Goal: Task Accomplishment & Management: Manage account settings

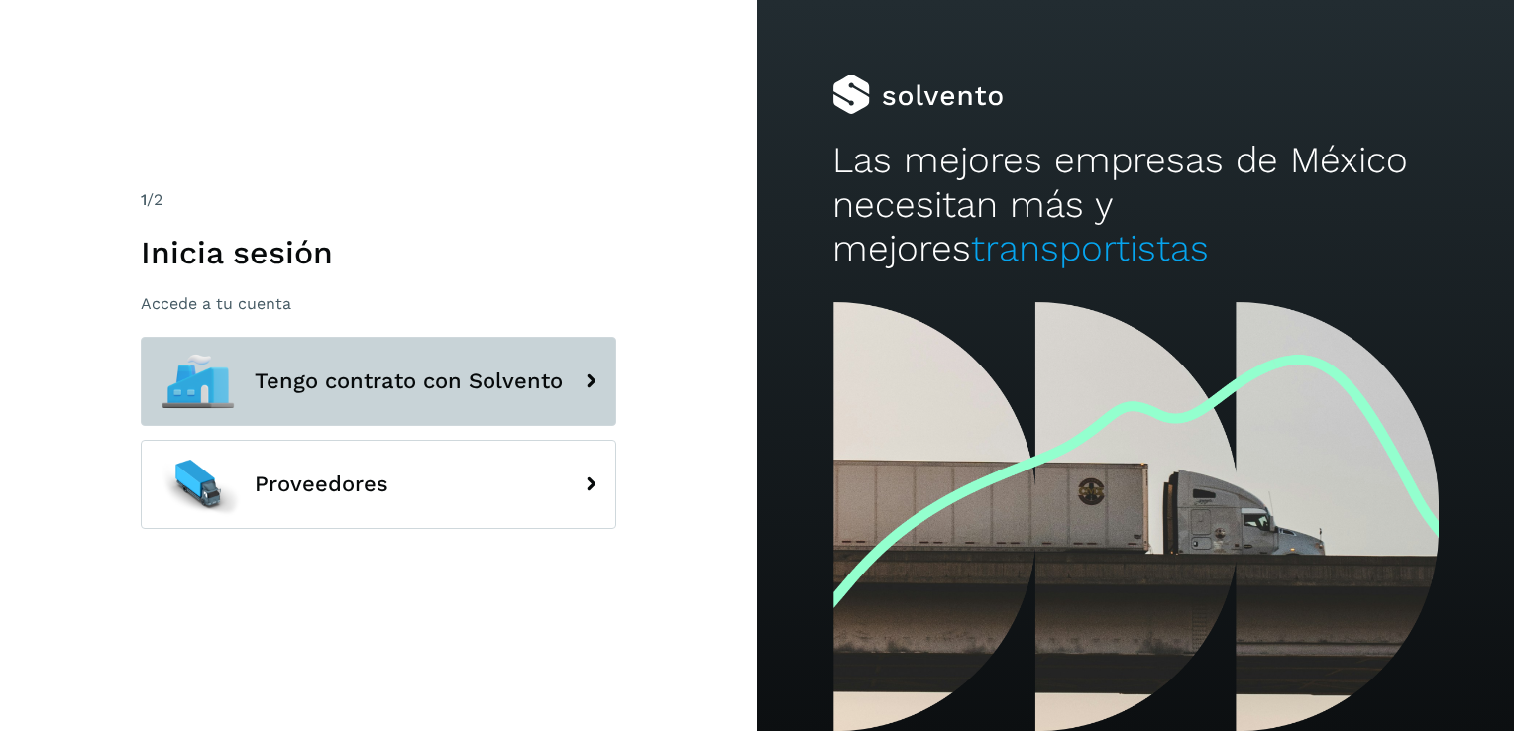
click at [494, 390] on span "Tengo contrato con Solvento" at bounding box center [409, 382] width 308 height 24
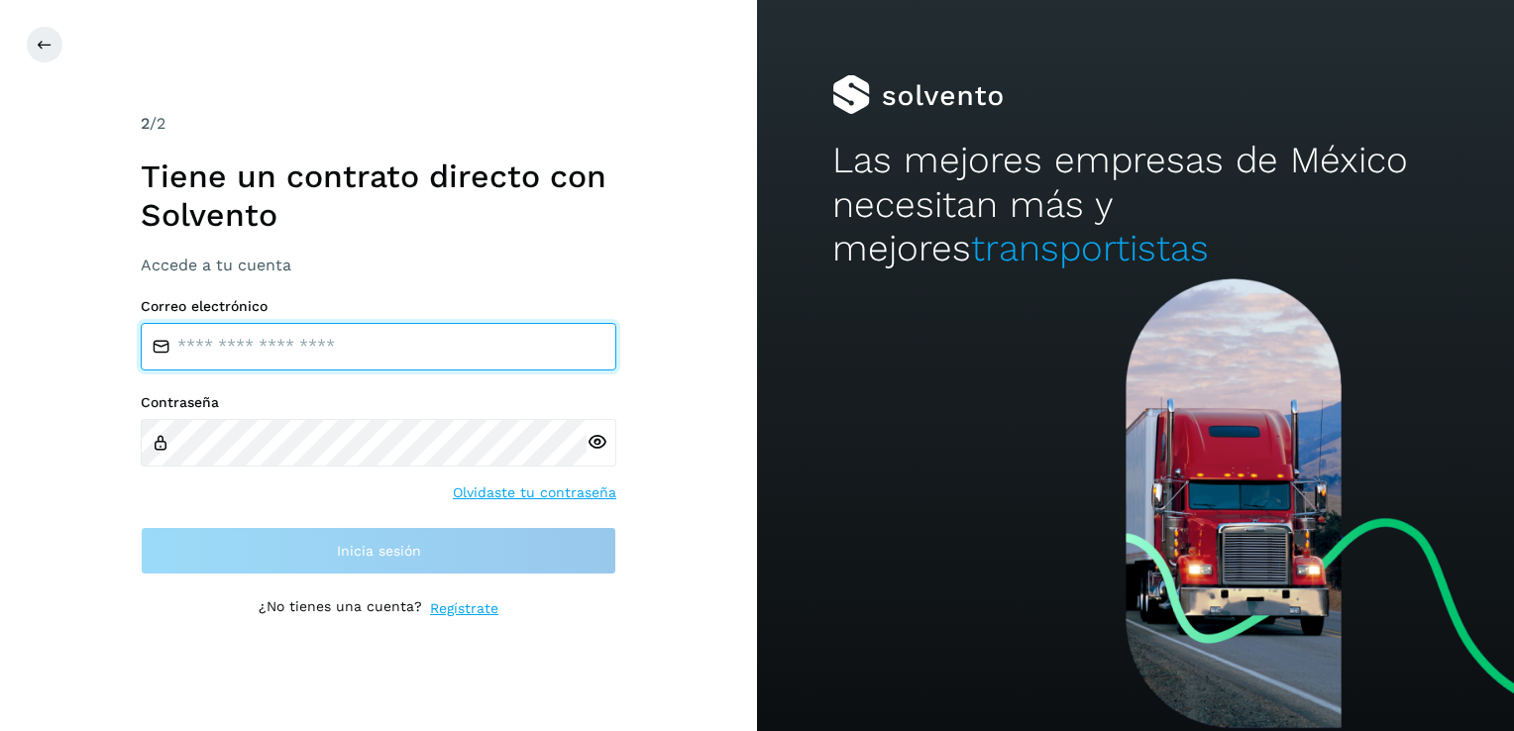
type input "**********"
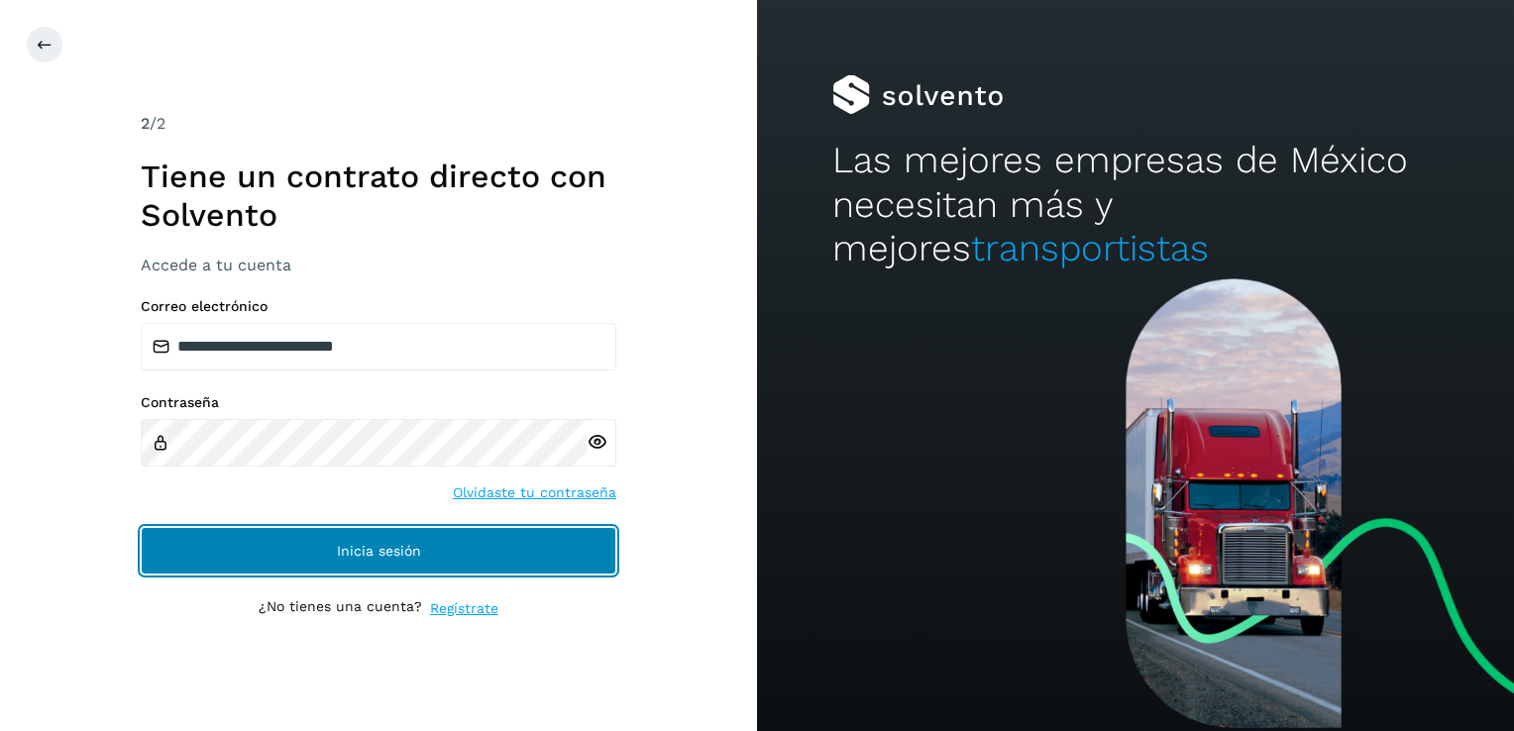
click at [408, 546] on span "Inicia sesión" at bounding box center [379, 551] width 84 height 14
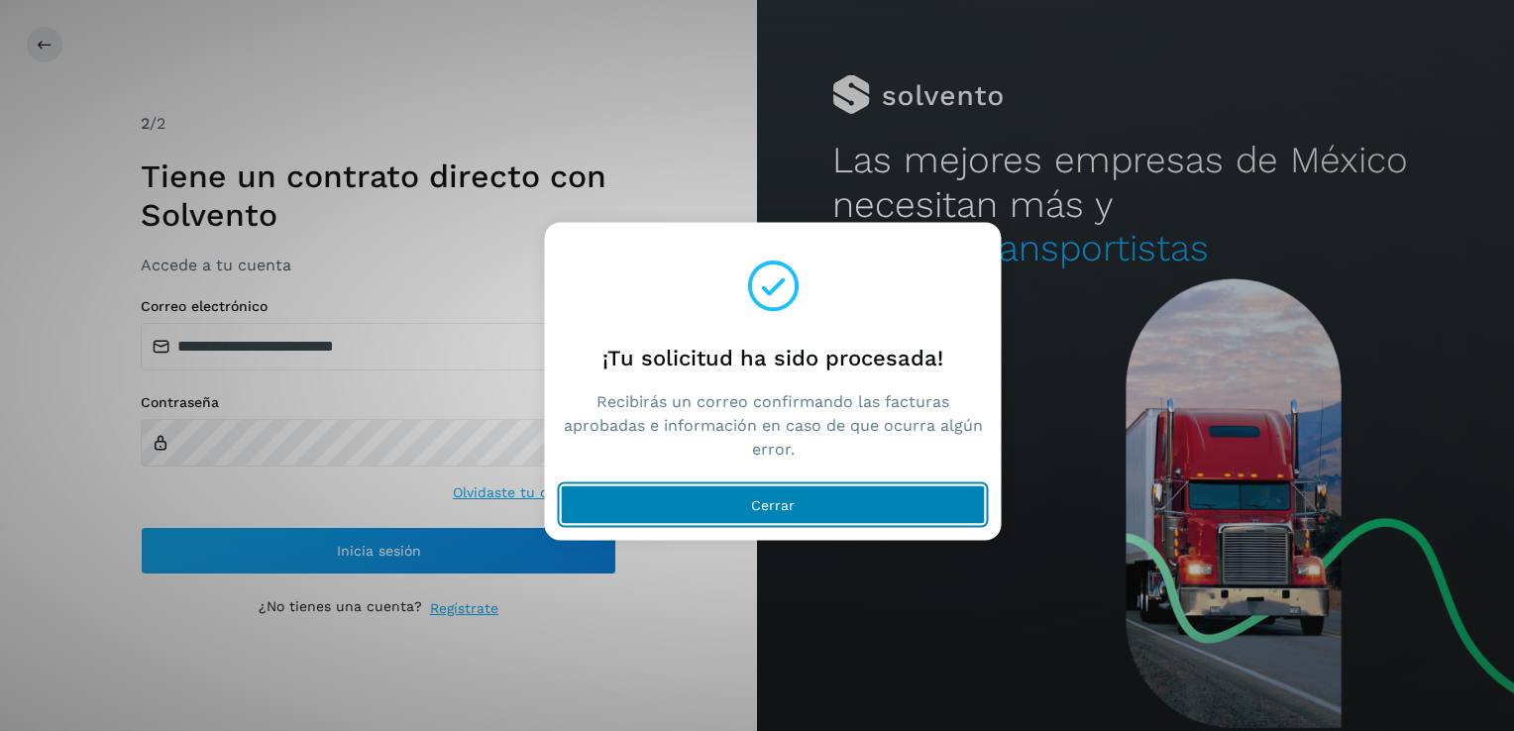
click at [719, 515] on button "Cerrar" at bounding box center [773, 506] width 425 height 40
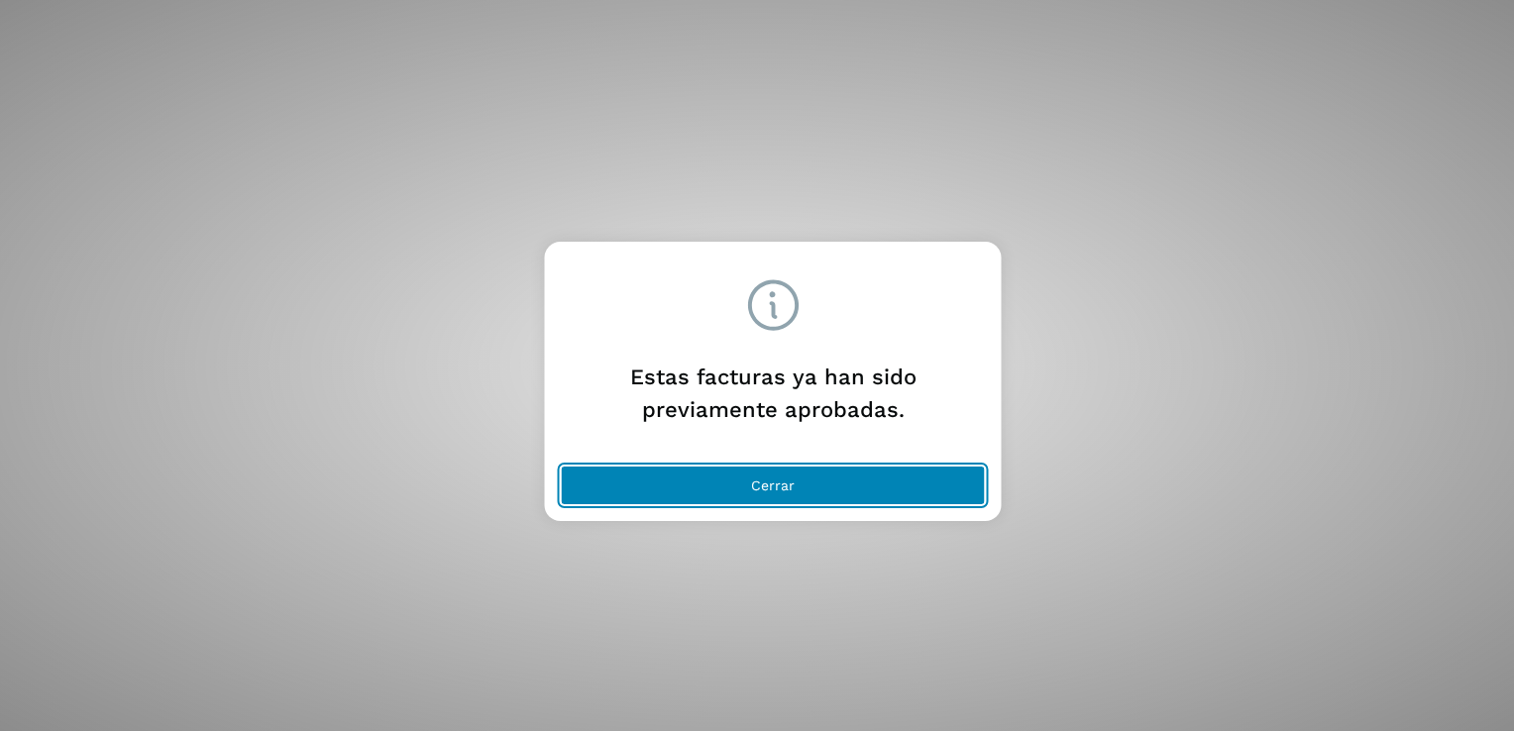
click at [832, 472] on button "Cerrar" at bounding box center [773, 486] width 425 height 40
click at [869, 494] on button "Cerrar" at bounding box center [773, 486] width 425 height 40
